Goal: Task Accomplishment & Management: Use online tool/utility

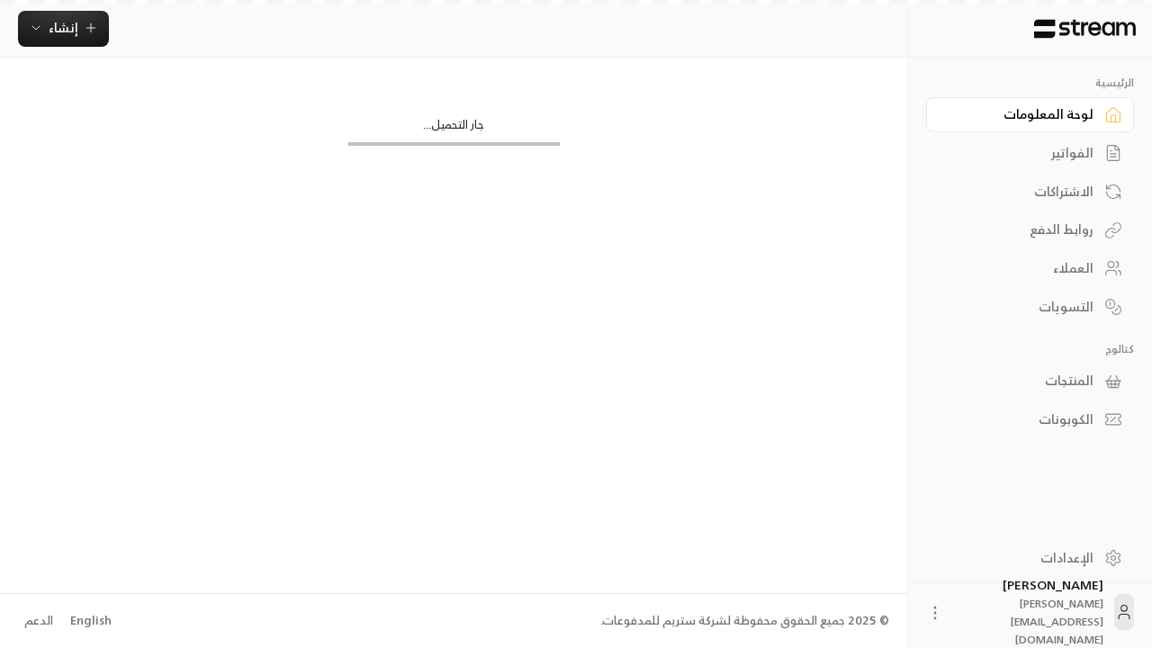
click at [88, 620] on div "English" at bounding box center [90, 621] width 41 height 18
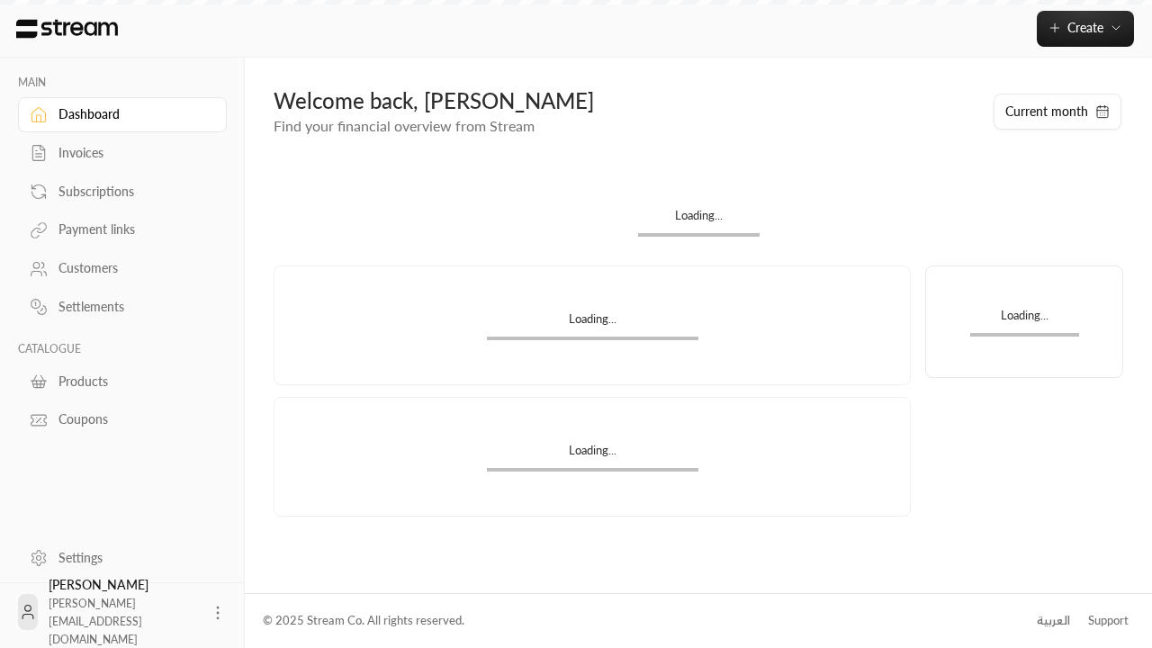
click at [120, 381] on div "Products" at bounding box center [132, 382] width 146 height 18
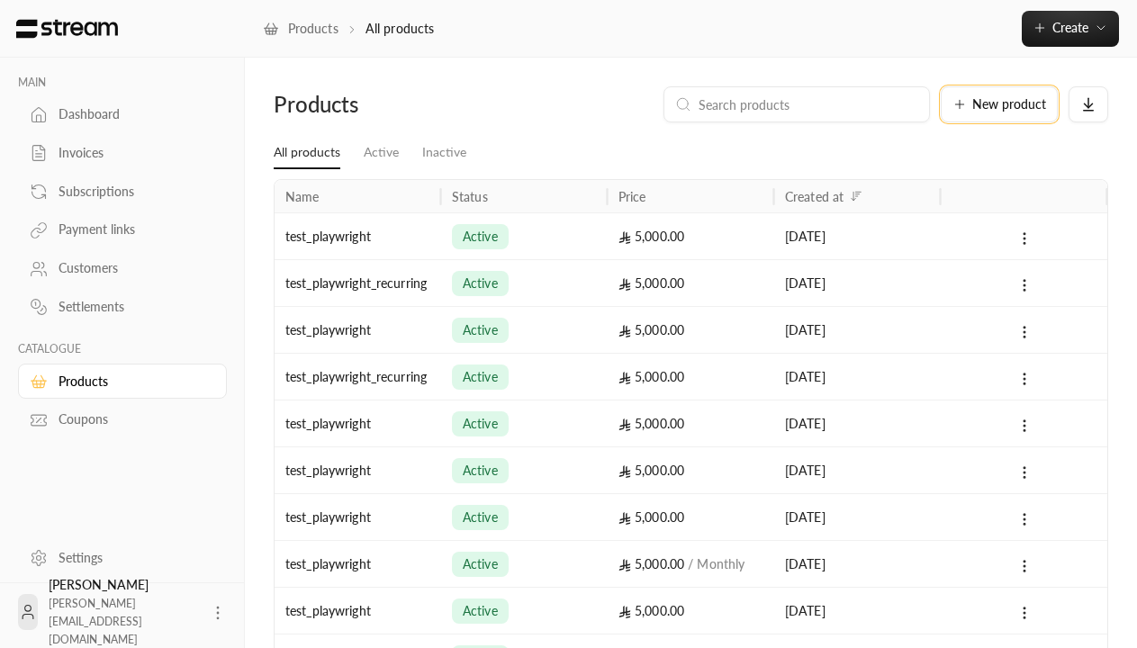
click at [999, 104] on span "New product" at bounding box center [1009, 104] width 74 height 13
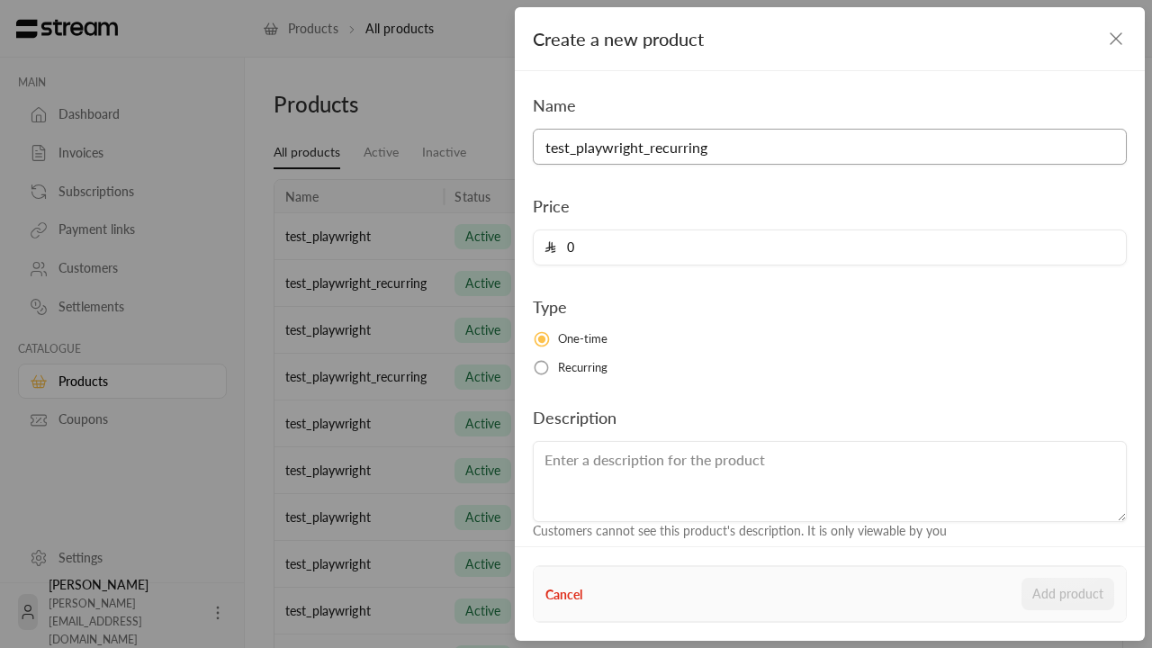
type input "test_playwright_recurring"
type input "5000"
click at [1069, 594] on button "Add product" at bounding box center [1068, 594] width 93 height 32
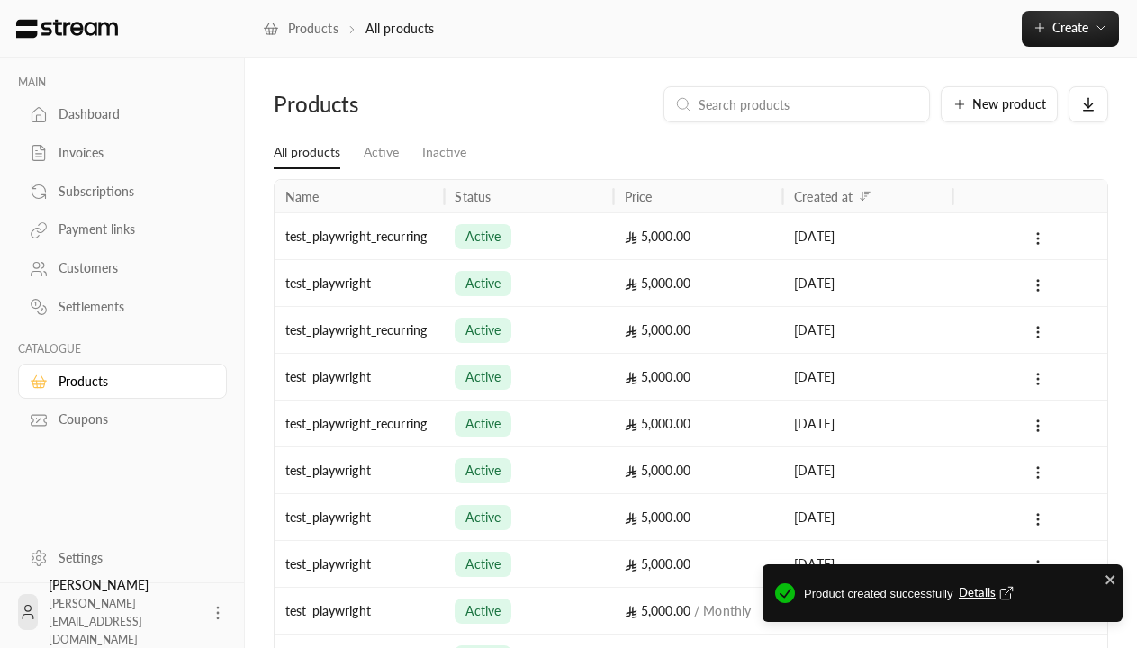
click at [988, 593] on span "Details" at bounding box center [988, 593] width 59 height 18
